Goal: Find specific page/section: Find specific page/section

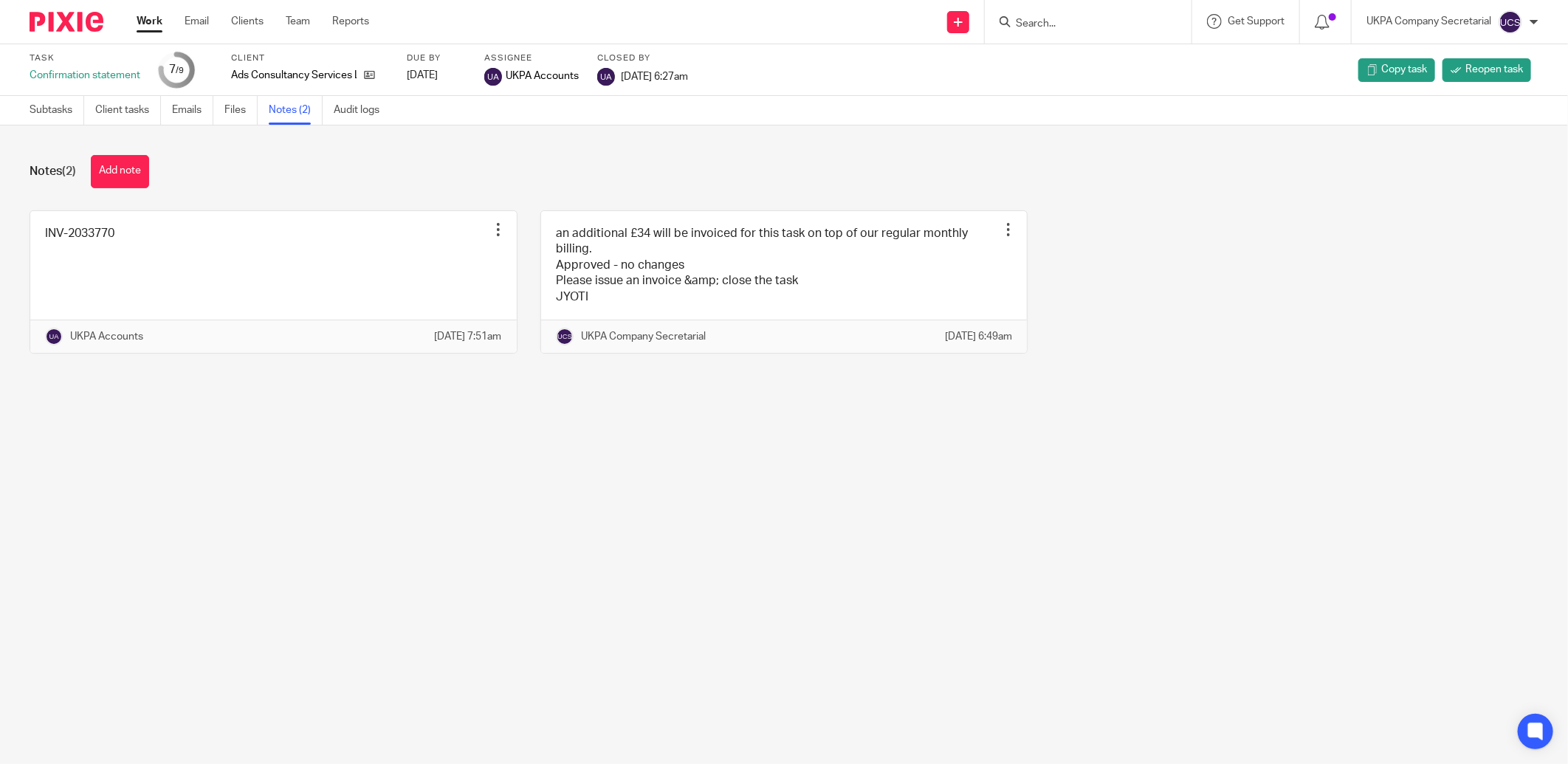
click at [1068, 21] on input "Search" at bounding box center [1080, 24] width 133 height 13
type input "tucan"
click at [1095, 81] on link at bounding box center [1135, 69] width 250 height 46
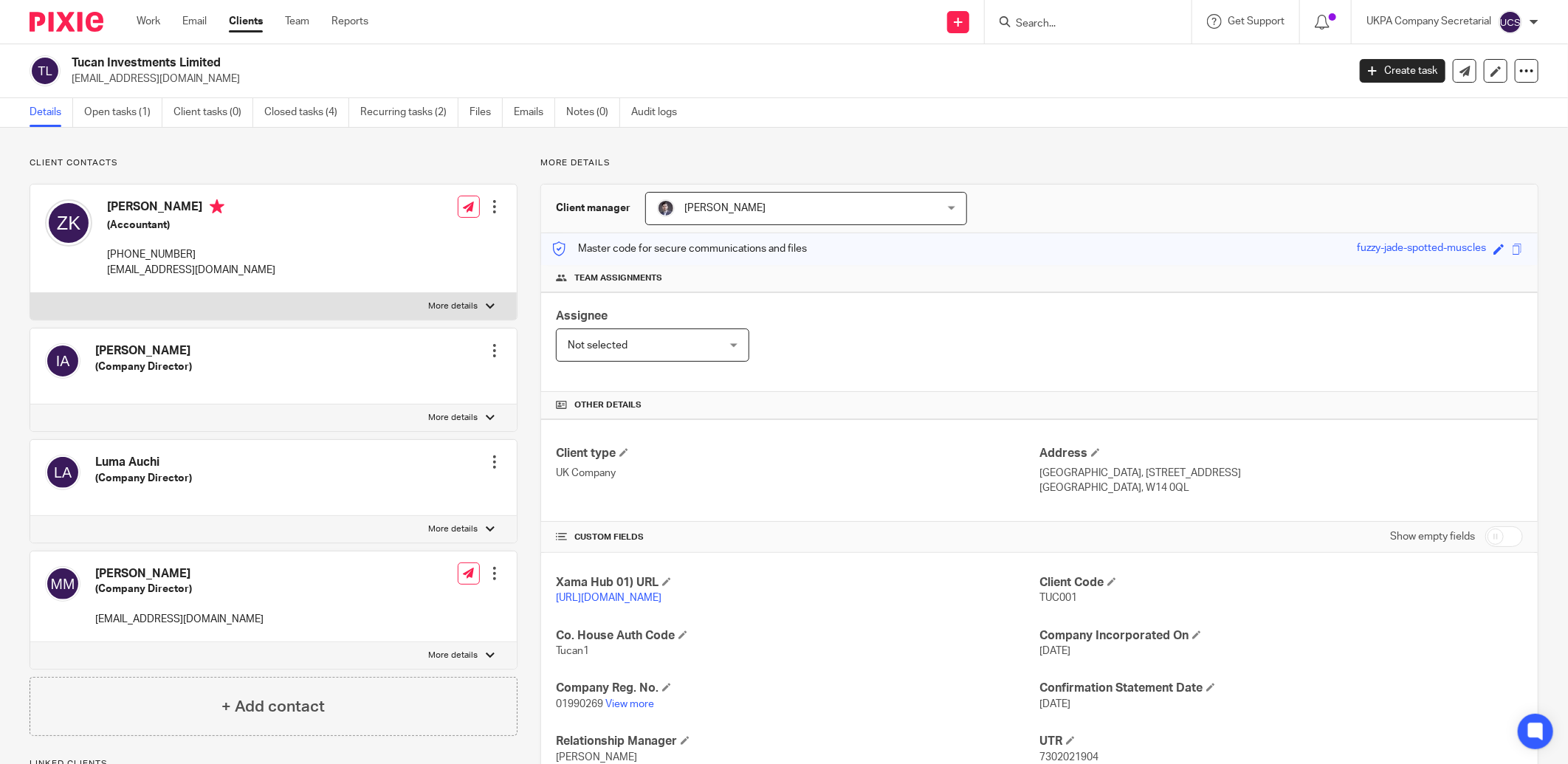
drag, startPoint x: 1032, startPoint y: 582, endPoint x: 1073, endPoint y: 594, distance: 42.7
click at [1073, 594] on div "Client Code TUC001" at bounding box center [1281, 590] width 484 height 31
copy div "Client Code TUC001"
drag, startPoint x: 851, startPoint y: 682, endPoint x: 794, endPoint y: 694, distance: 58.2
click at [851, 682] on h4 "Company Reg. No." at bounding box center [797, 689] width 484 height 16
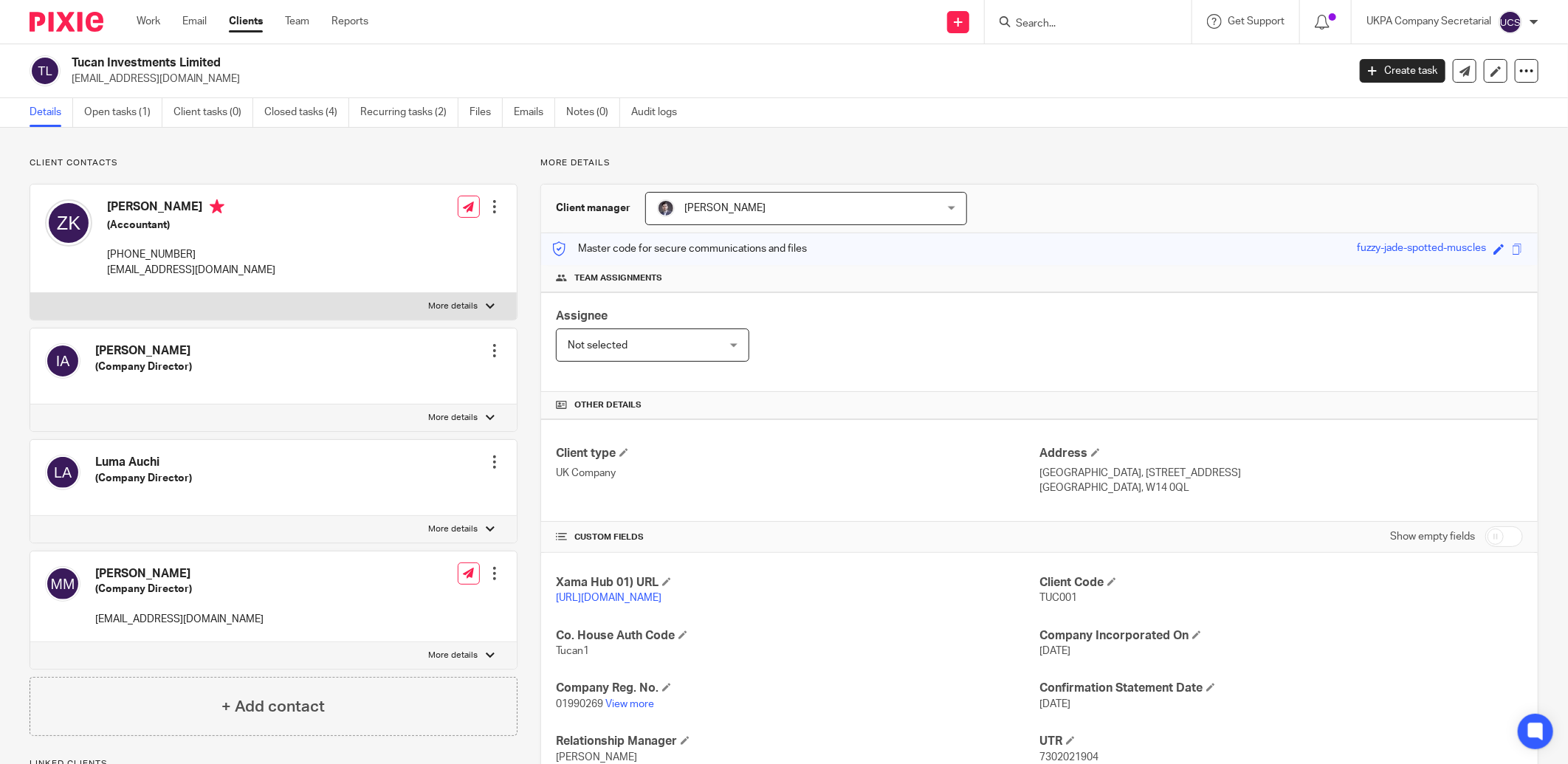
click at [1074, 21] on input "Search" at bounding box center [1080, 24] width 133 height 13
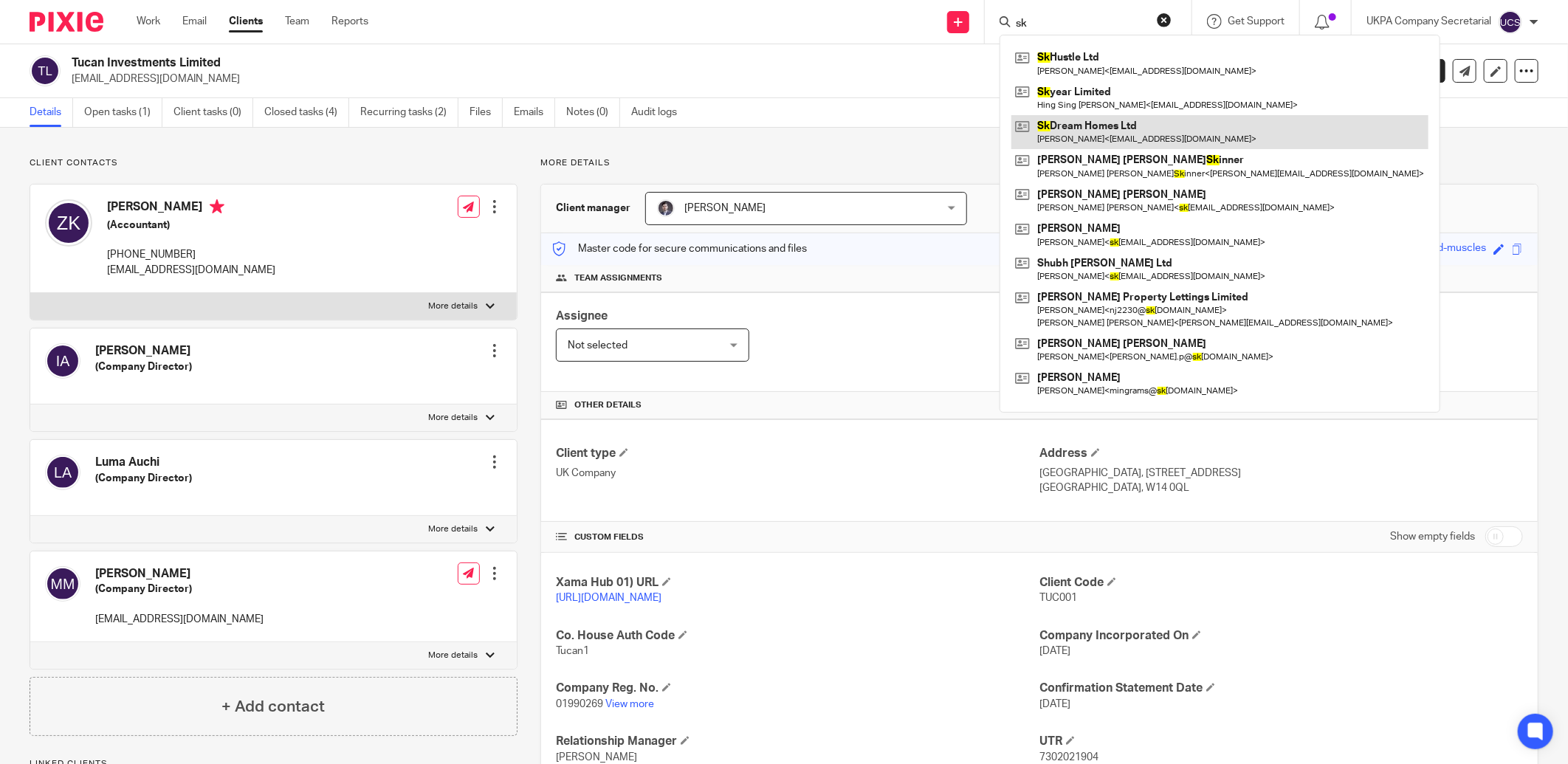
type input "sk"
click at [1094, 119] on link at bounding box center [1219, 132] width 417 height 34
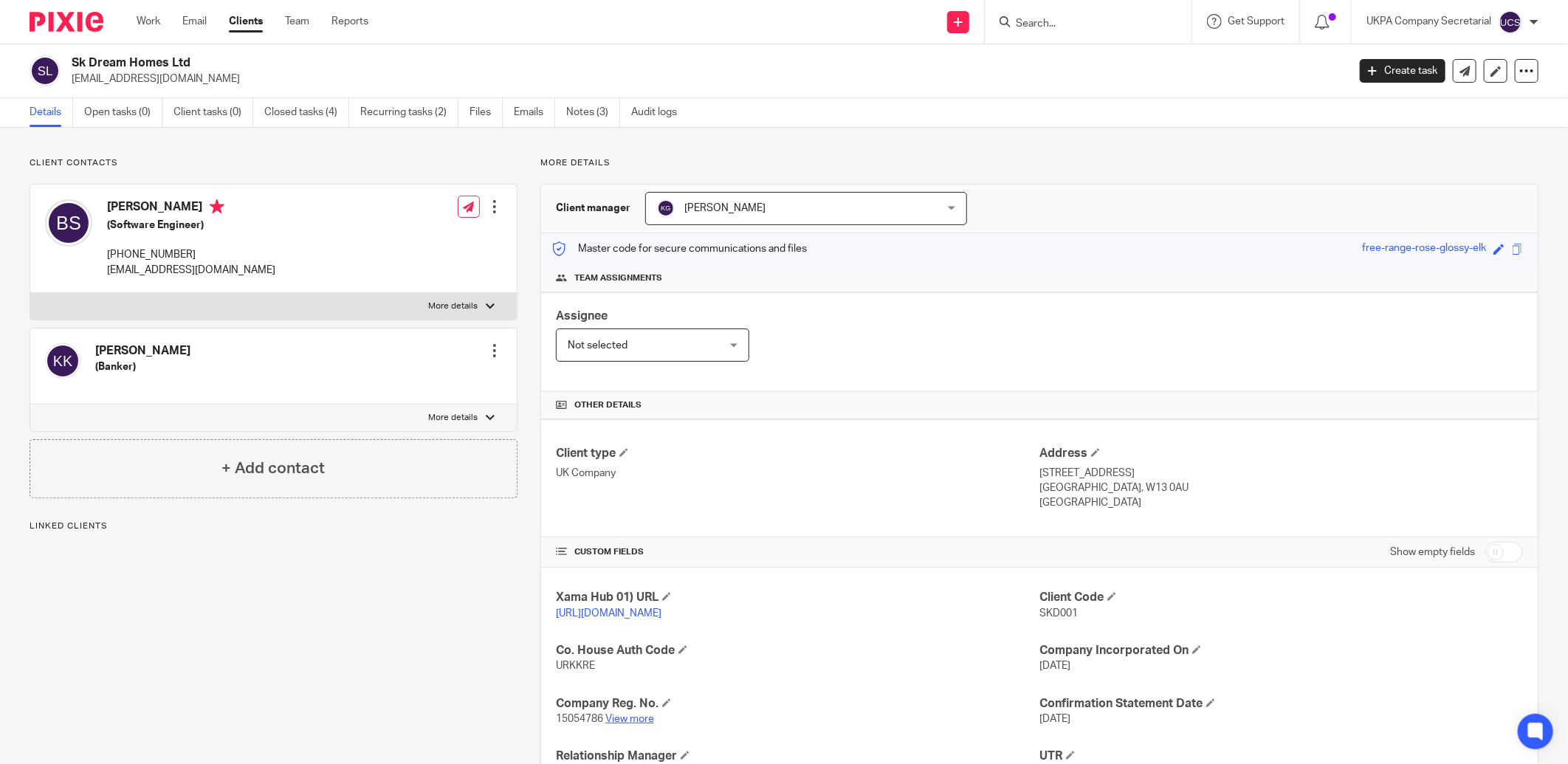
click at [627, 721] on link "View more" at bounding box center [629, 719] width 48 height 10
click at [396, 114] on link "Recurring tasks (2)" at bounding box center [409, 113] width 99 height 28
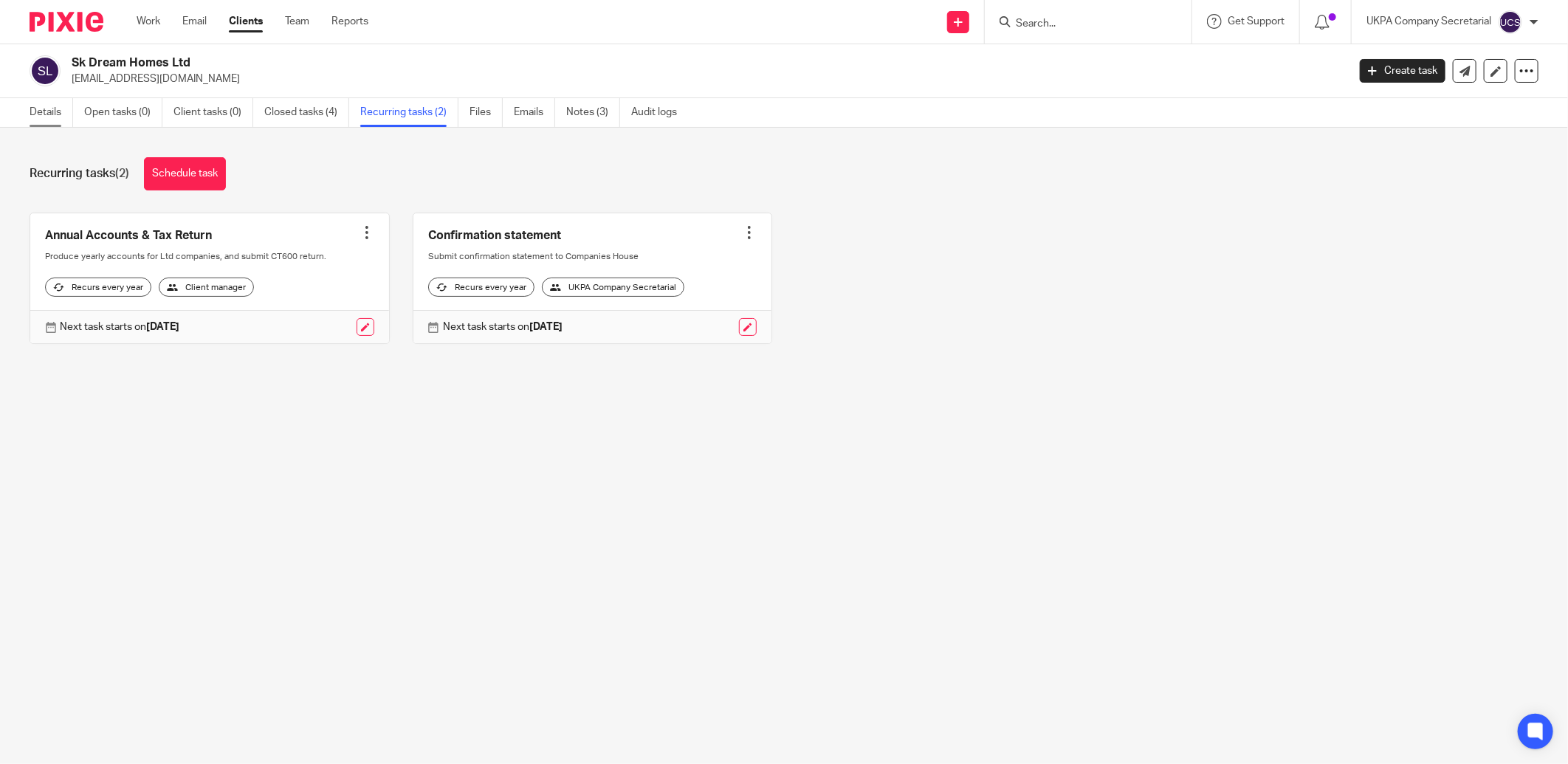
click at [45, 113] on link "Details" at bounding box center [51, 113] width 43 height 28
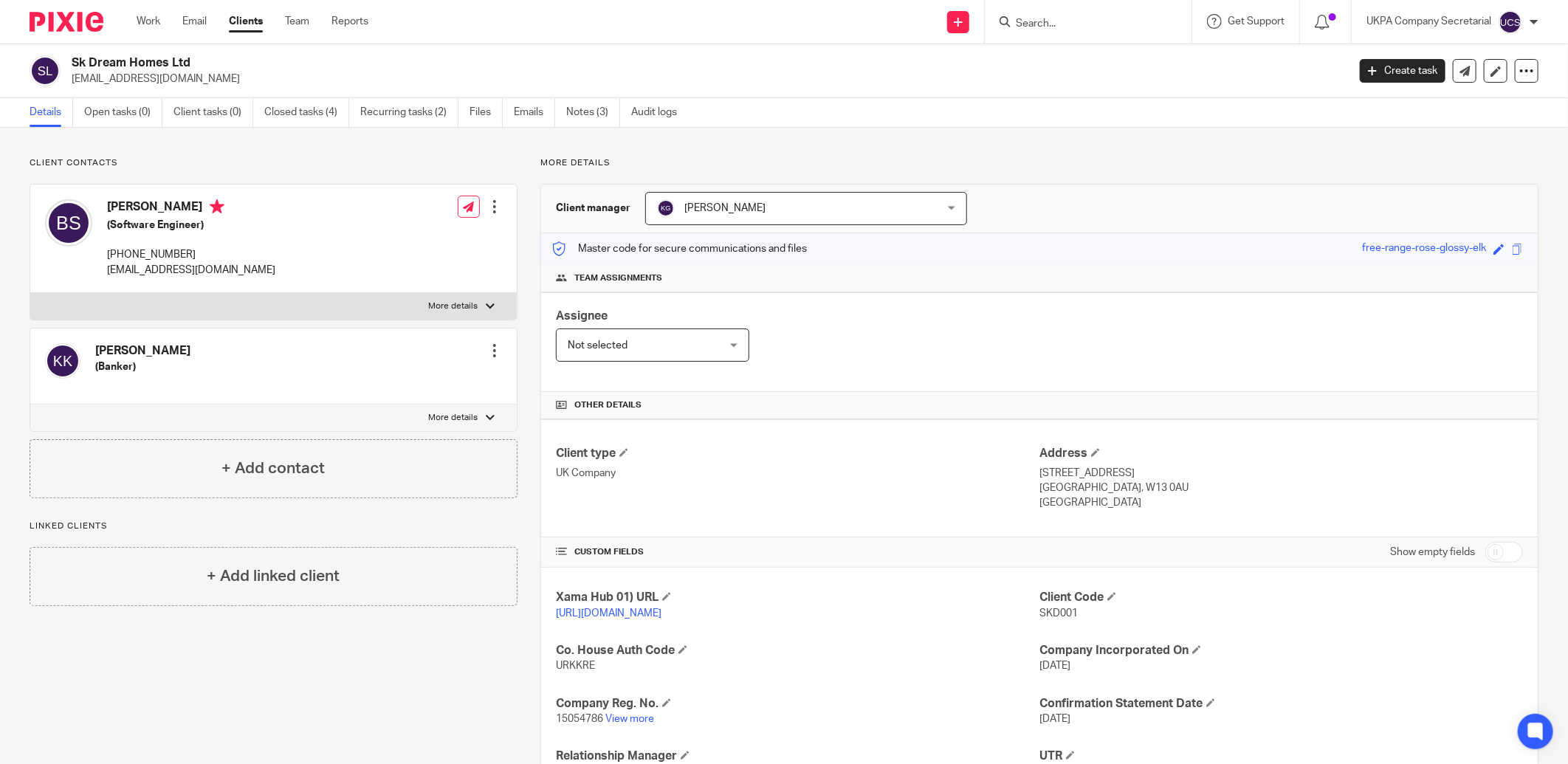
click at [1061, 23] on input "Search" at bounding box center [1080, 24] width 133 height 13
type input "montek"
click at [1112, 55] on link at bounding box center [1102, 58] width 183 height 23
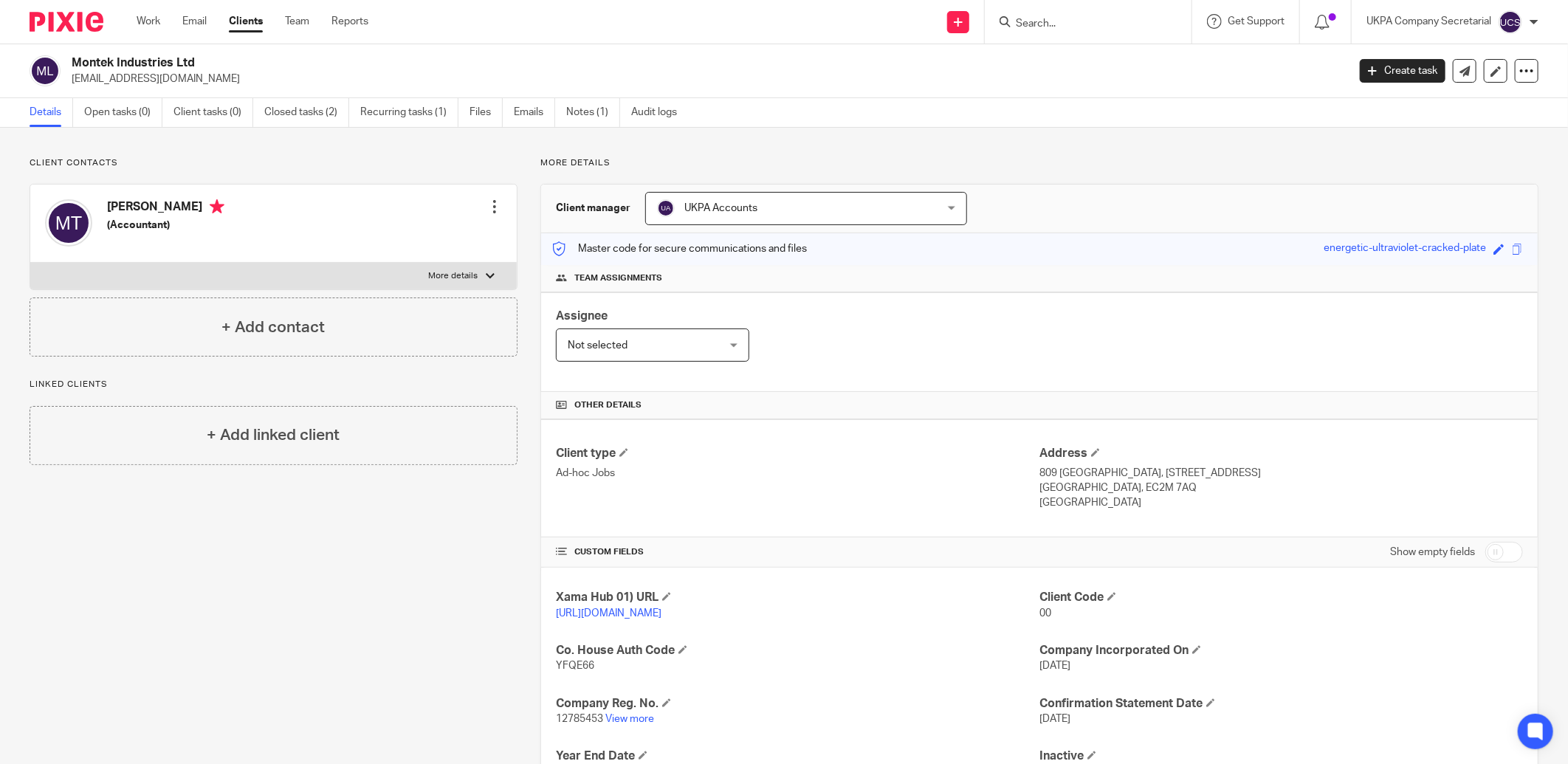
click at [1066, 24] on input "Search" at bounding box center [1080, 24] width 133 height 13
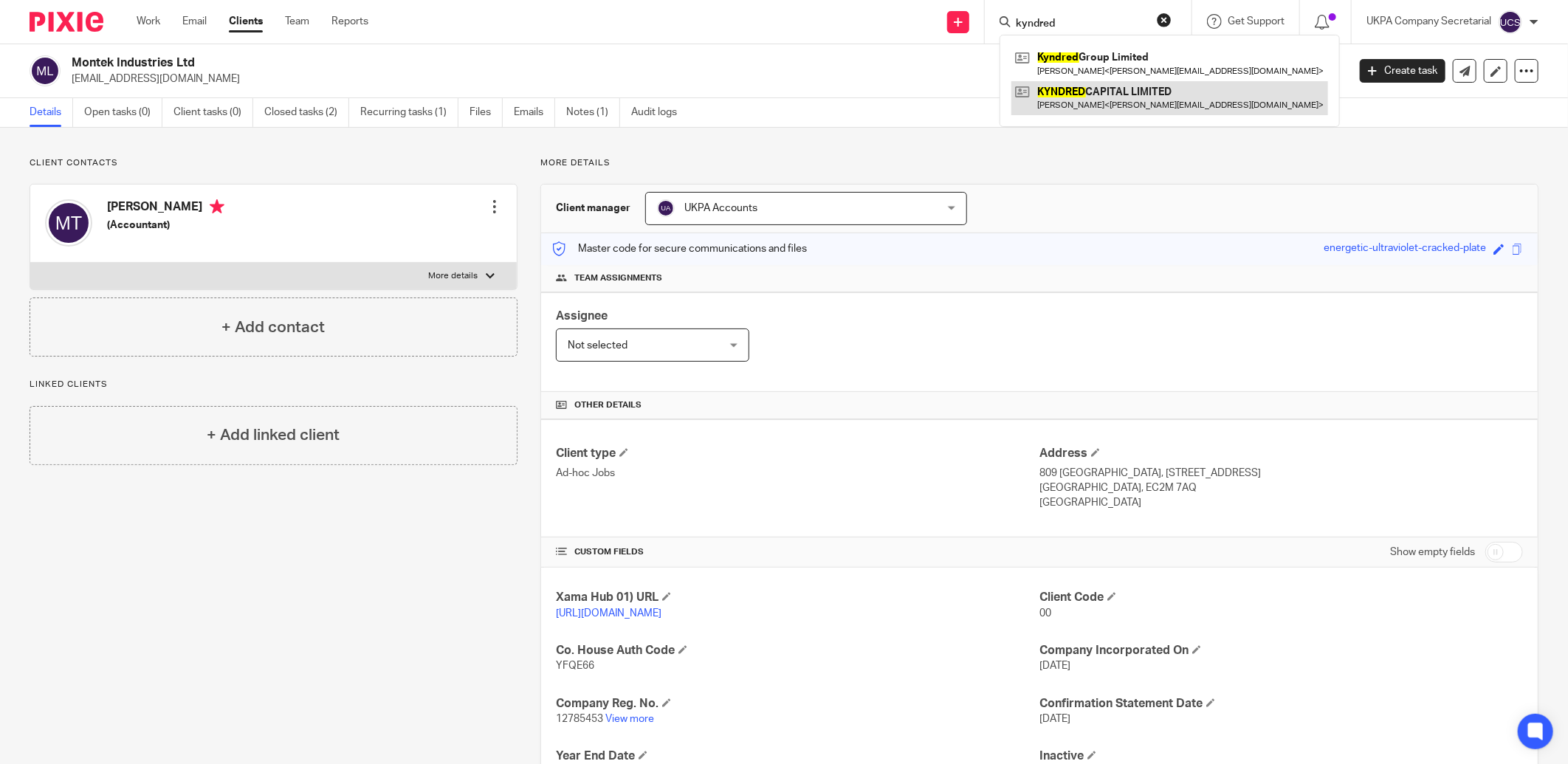
type input "kyndred"
click at [1111, 89] on link at bounding box center [1169, 98] width 317 height 34
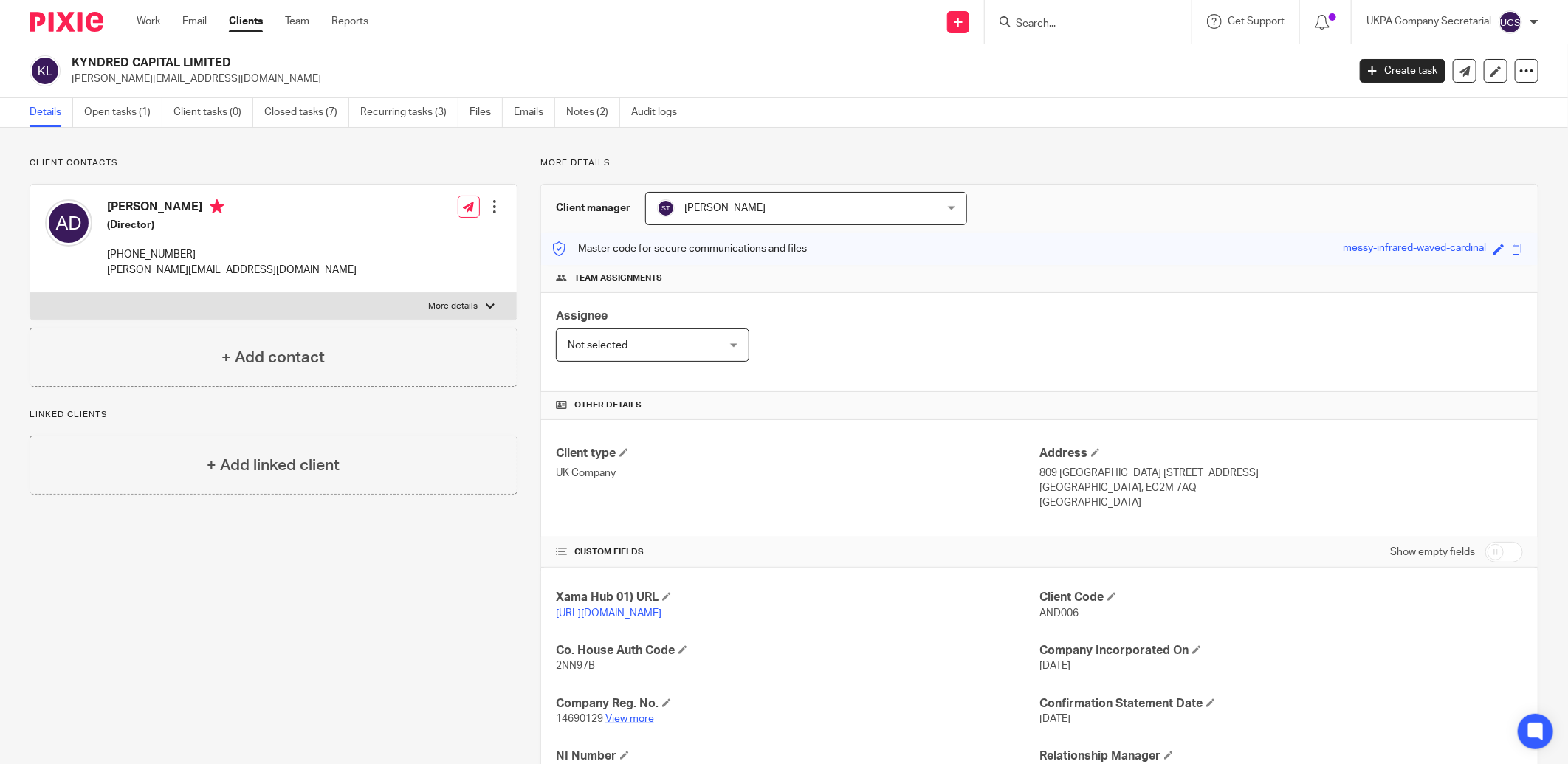
click at [637, 722] on link "View more" at bounding box center [629, 719] width 48 height 10
